Goal: Task Accomplishment & Management: Complete application form

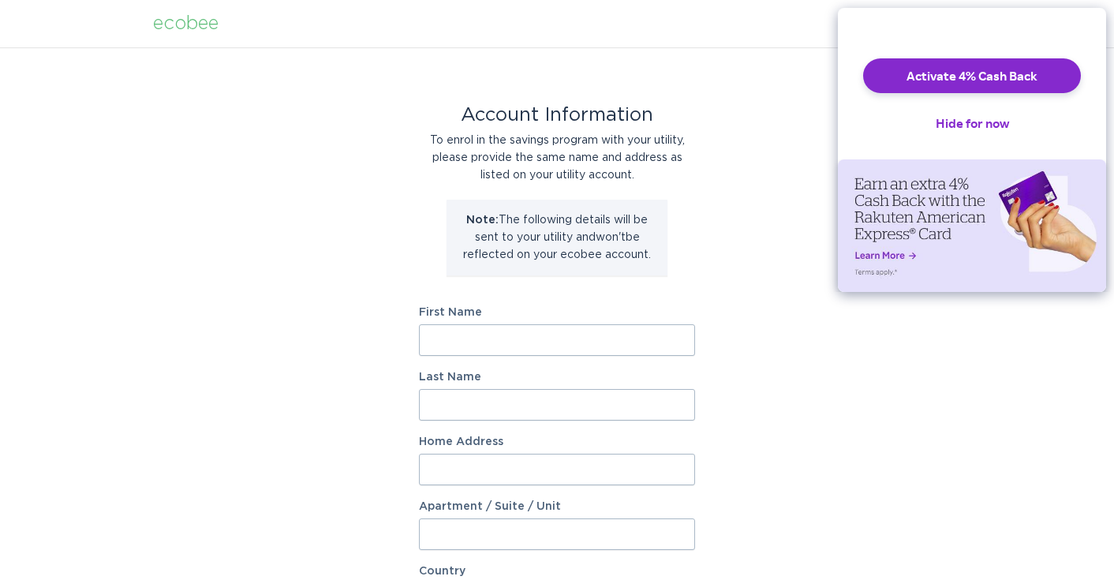
click at [448, 466] on input "Home Address" at bounding box center [557, 470] width 276 height 32
paste input "[STREET_ADDRESS]"
type input "[STREET_ADDRESS]"
click at [497, 341] on input "First Name" at bounding box center [557, 340] width 276 height 32
type input "[PERSON_NAME]"
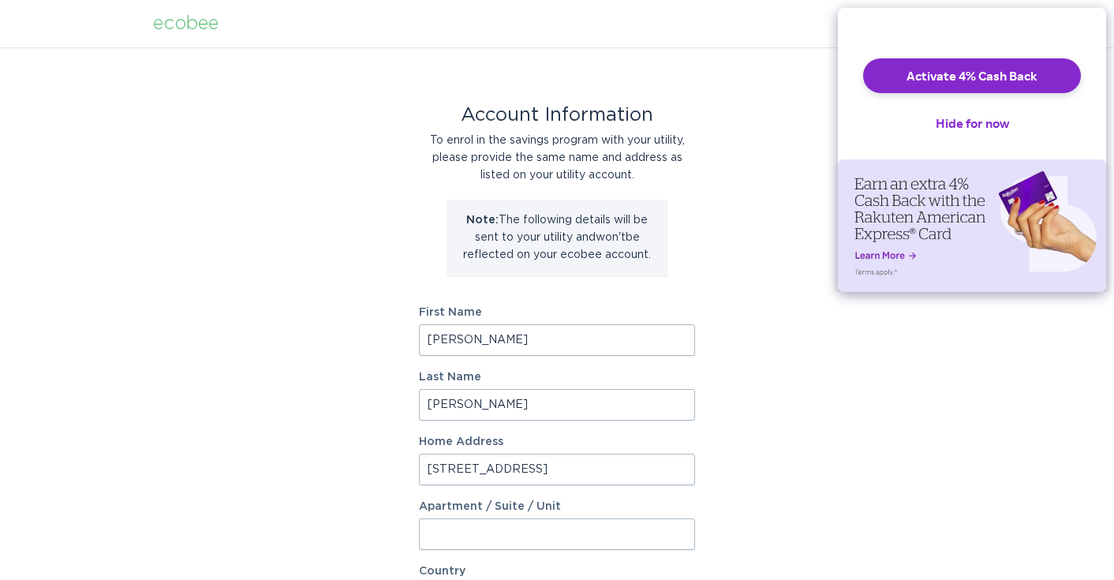
type input "[PERSON_NAME]"
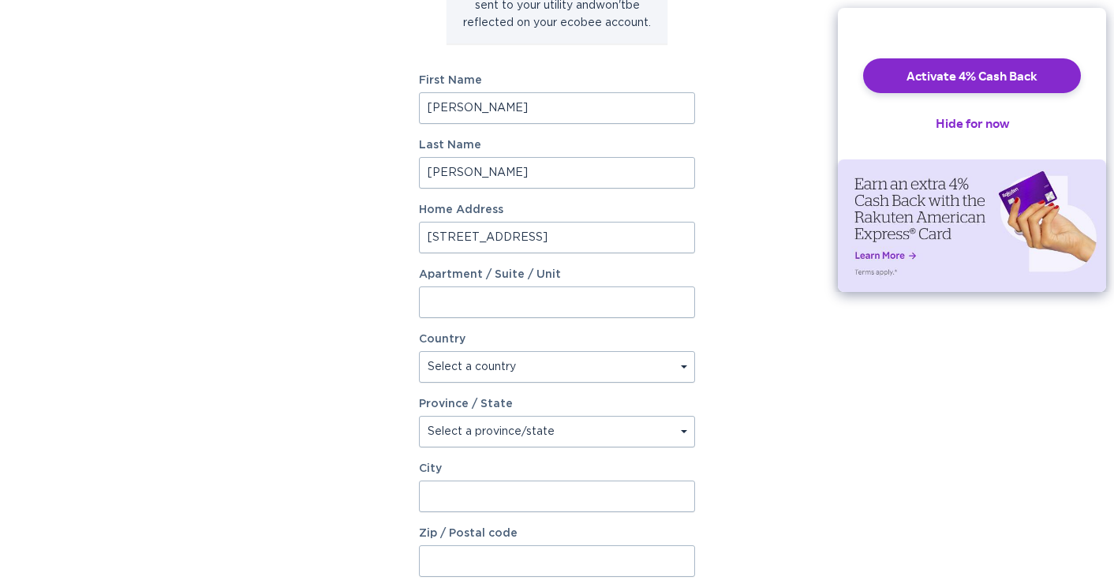
scroll to position [237, 0]
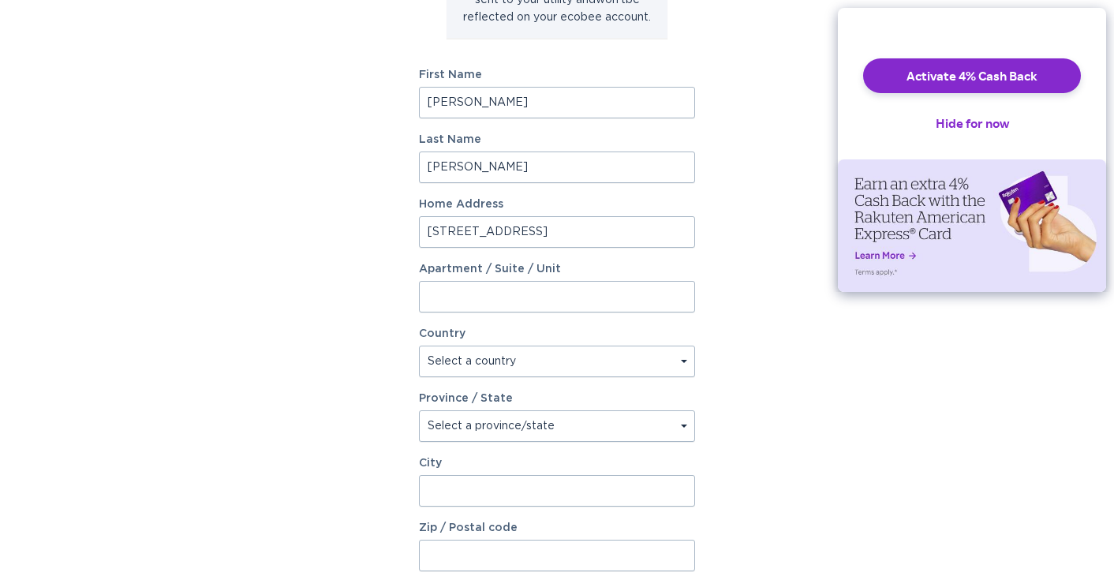
click at [518, 363] on select "Select a country [GEOGRAPHIC_DATA] [GEOGRAPHIC_DATA]" at bounding box center [557, 361] width 276 height 32
select select "US"
click at [419, 345] on select "Select a country Canada USA" at bounding box center [557, 361] width 276 height 32
click at [506, 428] on select "Select a province/state Alabama Alaska American Samoa Arizona Arkansas Californ…" at bounding box center [557, 426] width 276 height 32
select select "NY"
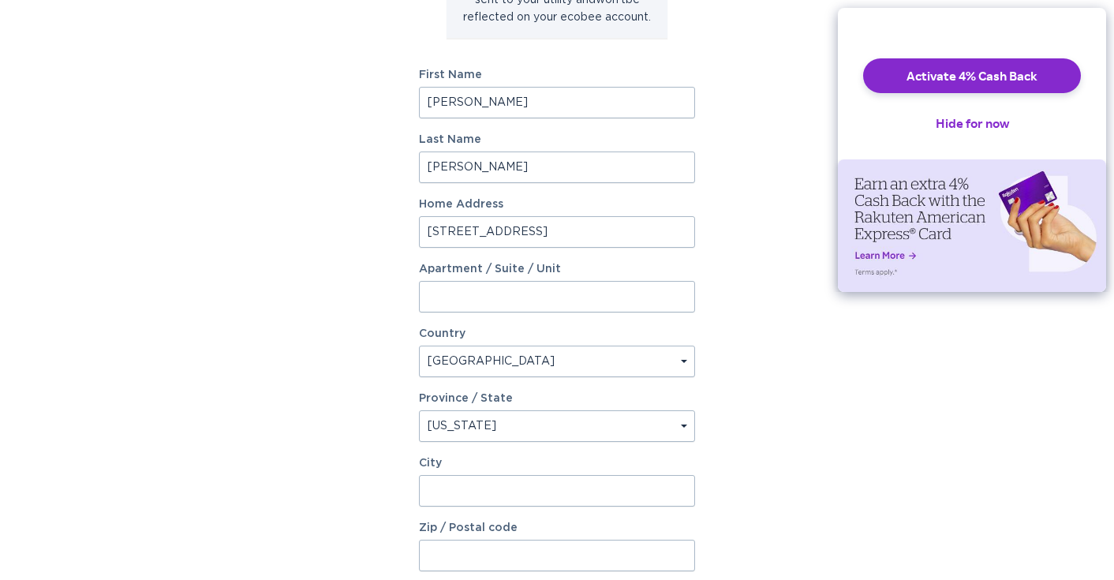
click at [419, 410] on select "Select a province/state Alabama Alaska American Samoa Arizona Arkansas Californ…" at bounding box center [557, 426] width 276 height 32
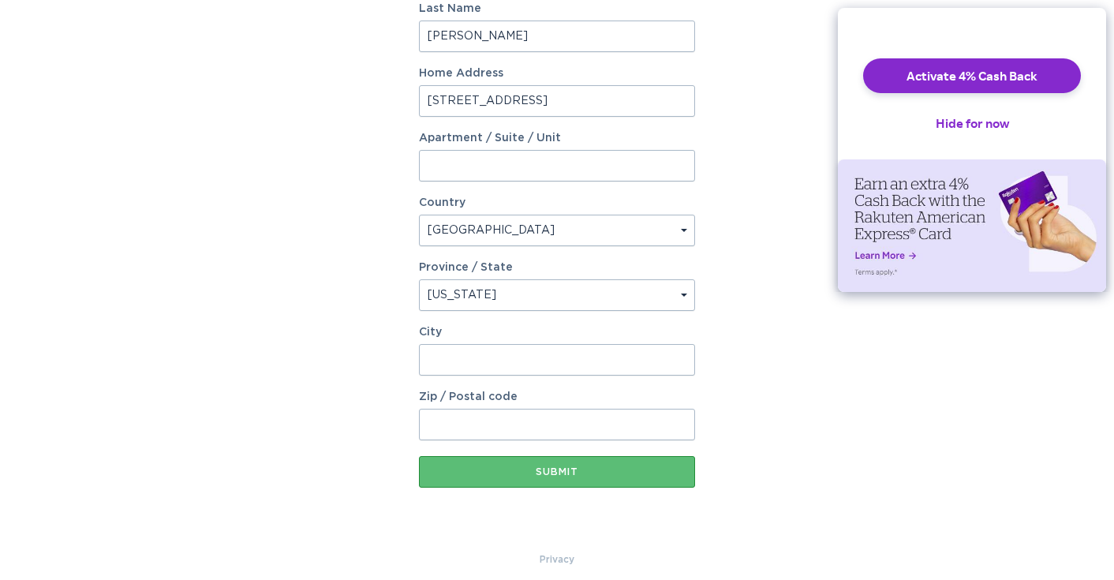
scroll to position [380, 0]
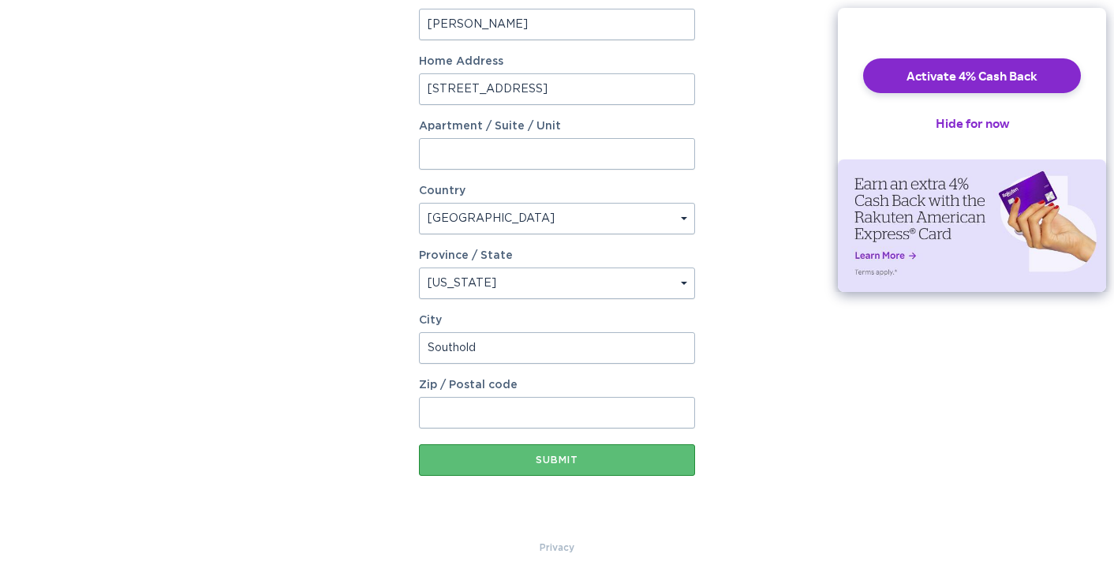
type input "Southold"
type input "11971"
click at [859, 412] on div "Account Information To enrol in the savings program with your utility, please p…" at bounding box center [557, 103] width 1114 height 872
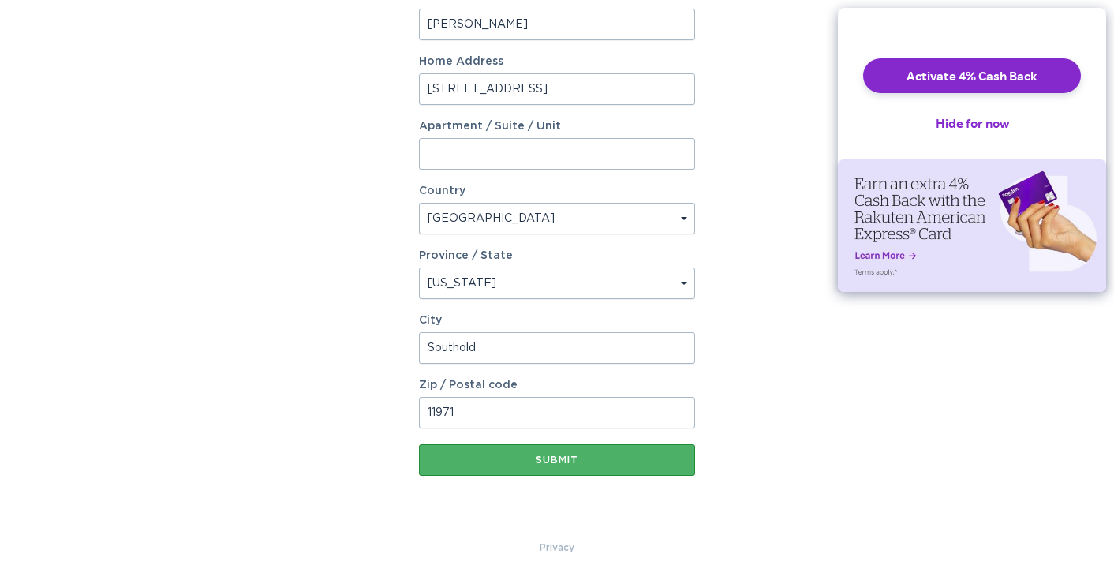
click at [515, 466] on button "Submit" at bounding box center [557, 460] width 276 height 32
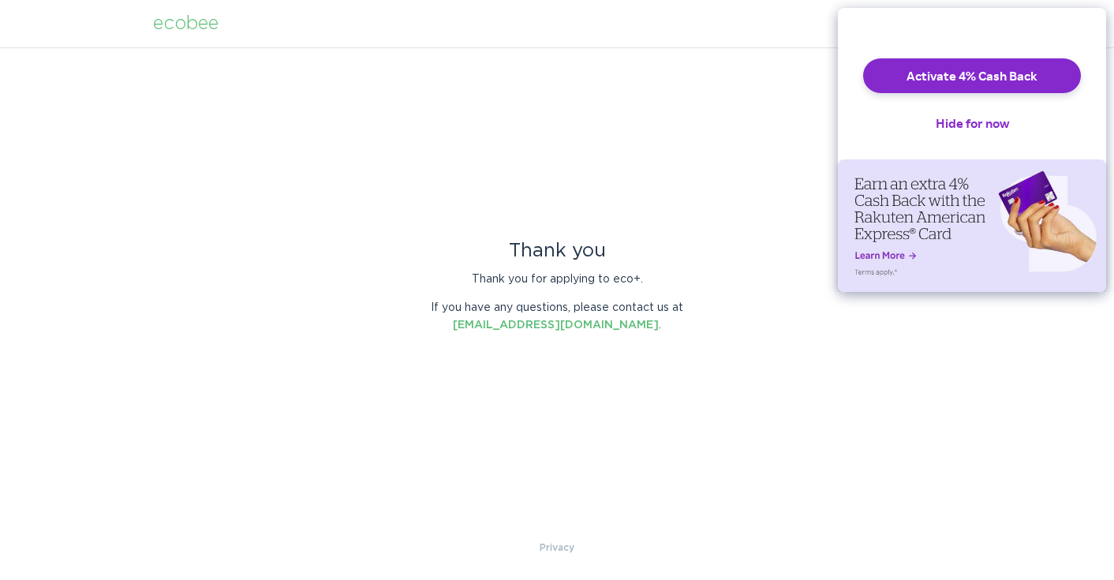
scroll to position [0, 0]
